Goal: Navigation & Orientation: Go to known website

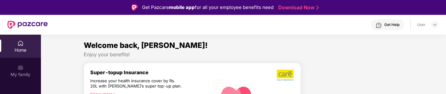
scroll to position [52, 0]
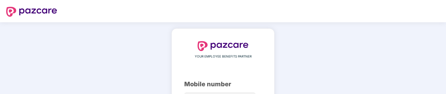
scroll to position [52, 0]
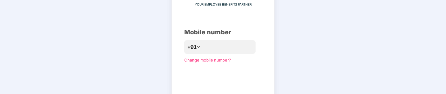
click at [60, 93] on div "YOUR EMPLOYEE BENEFITS PARTNER Mobile number +91 Change mobile number? Send OTP" at bounding box center [223, 61] width 446 height 183
click at [211, 44] on input "number" at bounding box center [227, 47] width 51 height 10
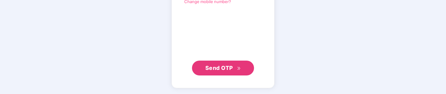
type input "**********"
click at [219, 69] on span "Send OTP" at bounding box center [219, 68] width 28 height 7
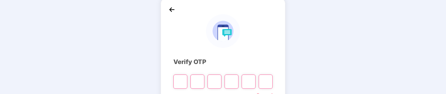
scroll to position [35, 0]
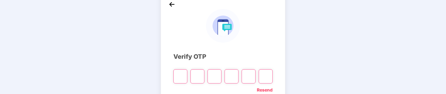
type input "*"
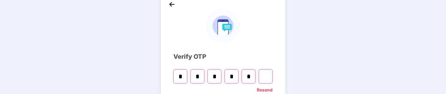
type input "*"
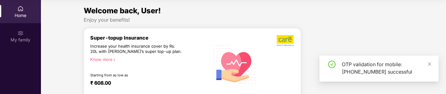
scroll to position [35, 0]
